Goal: Find specific page/section: Find specific page/section

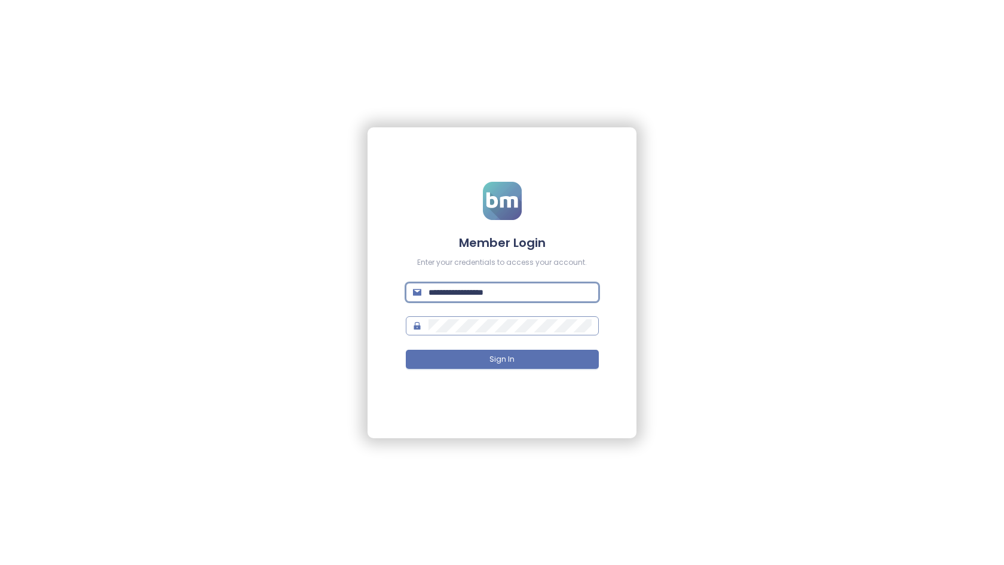
type input "**********"
click at [571, 318] on span at bounding box center [502, 325] width 193 height 19
click at [613, 298] on div "**********" at bounding box center [502, 282] width 269 height 311
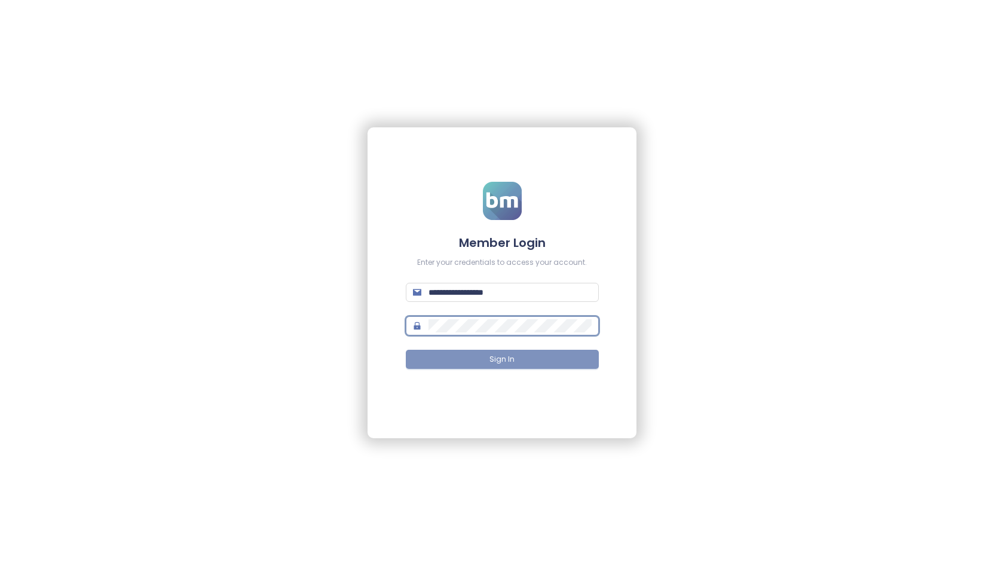
click at [493, 361] on span "Sign In" at bounding box center [502, 359] width 25 height 11
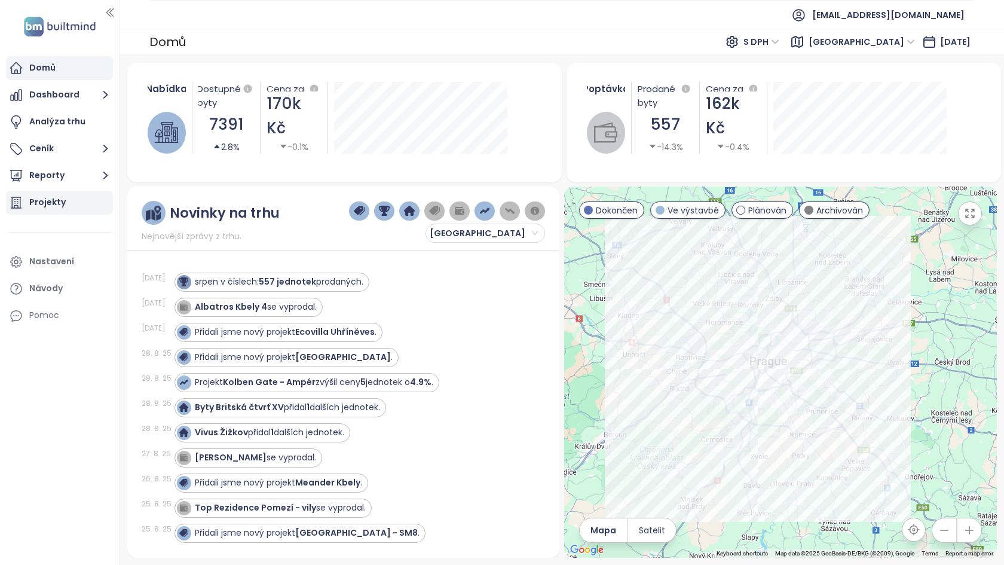
click at [81, 199] on div "Projekty" at bounding box center [59, 203] width 107 height 24
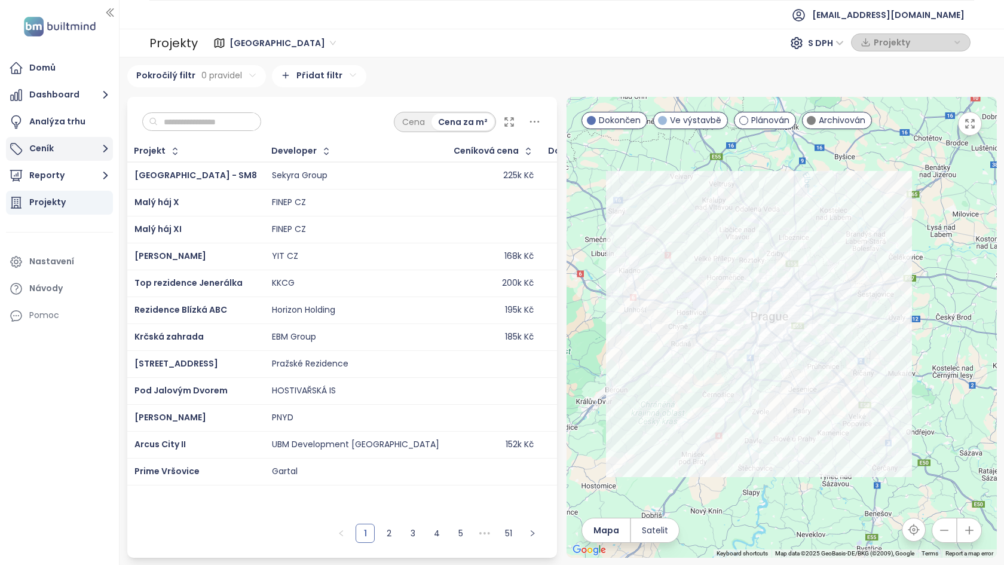
click at [45, 148] on button "Ceník" at bounding box center [59, 149] width 107 height 24
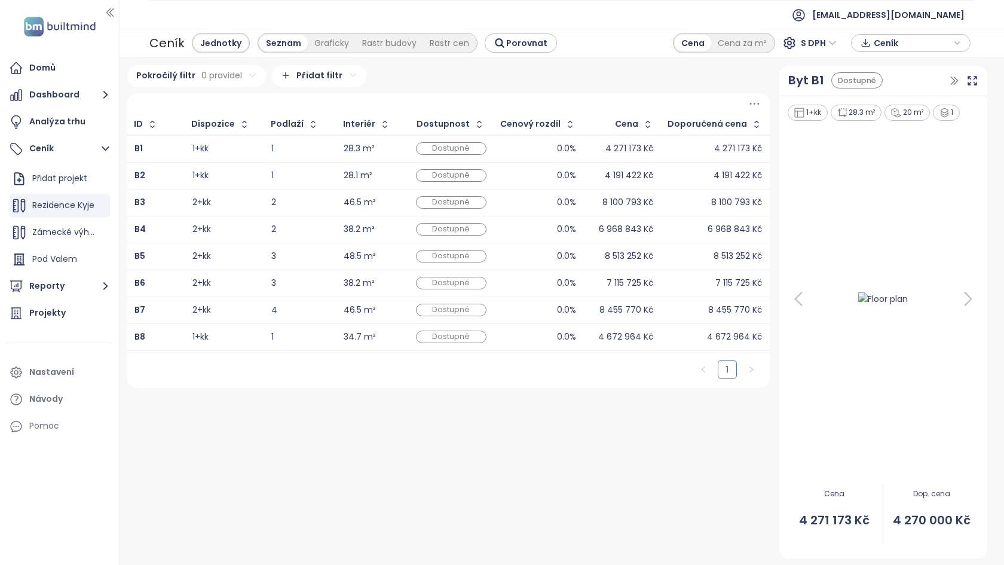
click at [926, 45] on span "Ceník" at bounding box center [912, 43] width 77 height 18
click at [990, 40] on div "Ceník Jednotky Seznam Graficky Rastr budovy Rastr cen Porovnat Cena Cena za m² …" at bounding box center [562, 43] width 885 height 29
click at [71, 230] on span "Zámecké výhledy 2" at bounding box center [72, 232] width 81 height 12
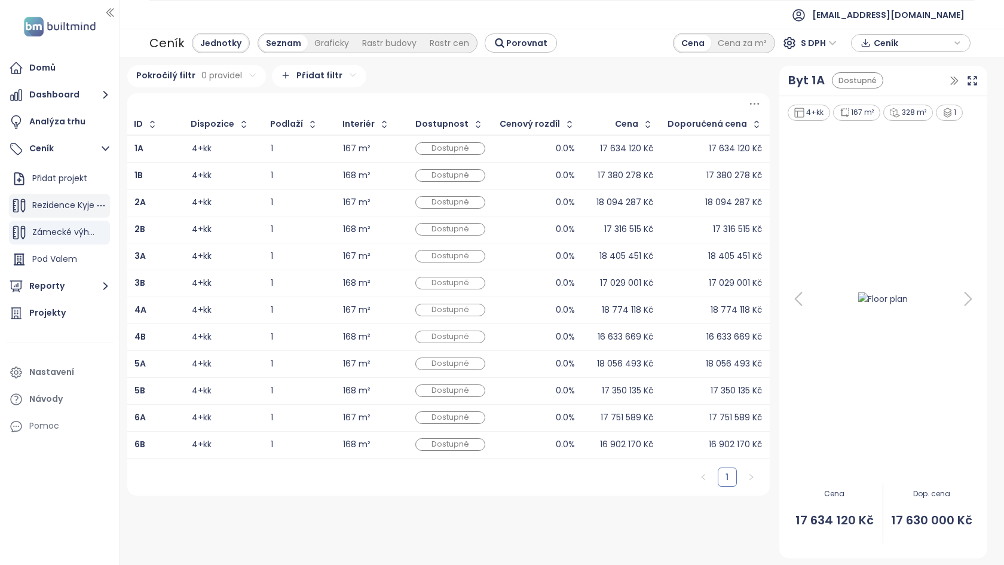
click at [66, 206] on span "Rezidence Kyje" at bounding box center [63, 205] width 62 height 12
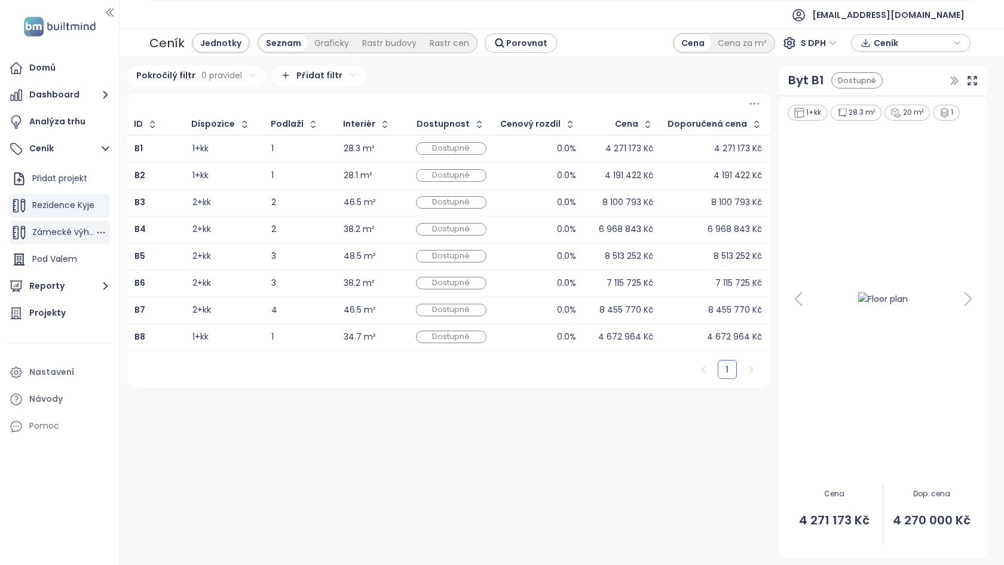
click at [68, 238] on span "Zámecké výhledy 2" at bounding box center [72, 232] width 81 height 12
